Goal: Task Accomplishment & Management: Manage account settings

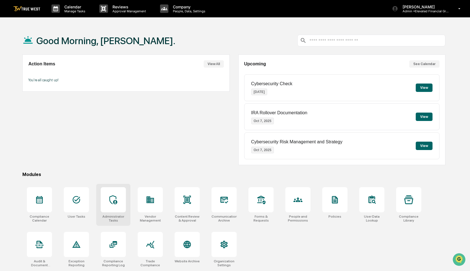
click at [116, 200] on icon at bounding box center [113, 199] width 9 height 9
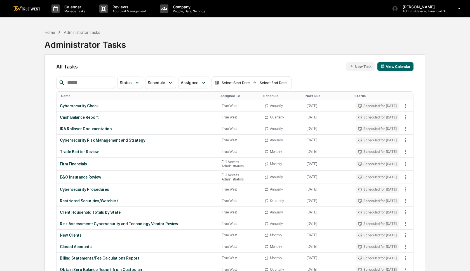
click at [86, 84] on input "text" at bounding box center [89, 82] width 48 height 7
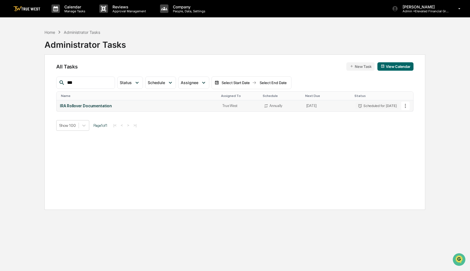
type input "***"
click at [404, 106] on icon at bounding box center [405, 106] width 6 height 6
click at [410, 136] on img at bounding box center [408, 136] width 4 height 4
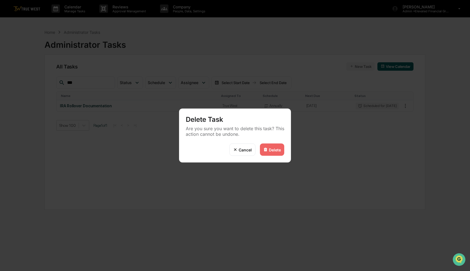
click at [277, 150] on div "Delete" at bounding box center [275, 149] width 12 height 5
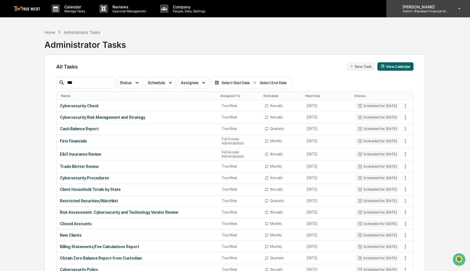
click at [423, 12] on p "Admin • Elevated Financial Group" at bounding box center [424, 11] width 52 height 4
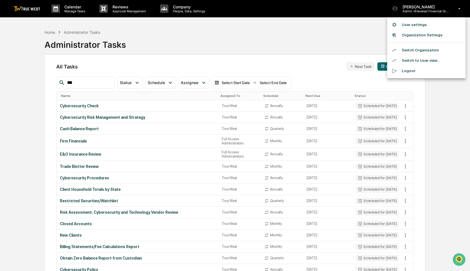
click at [417, 52] on li "Switch Organization" at bounding box center [426, 50] width 78 height 10
